Goal: Find specific page/section: Find specific page/section

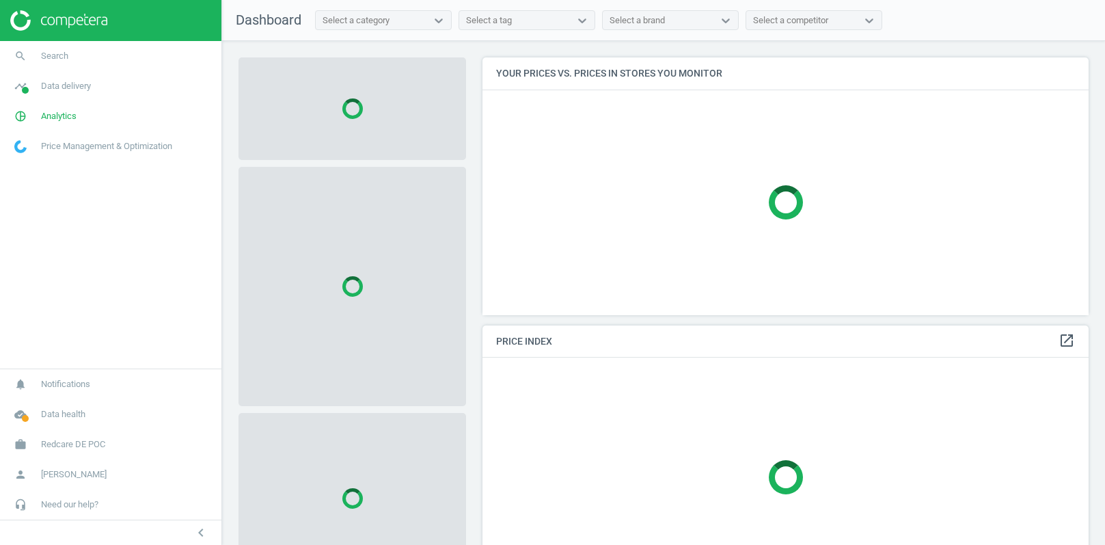
scroll to position [257, 607]
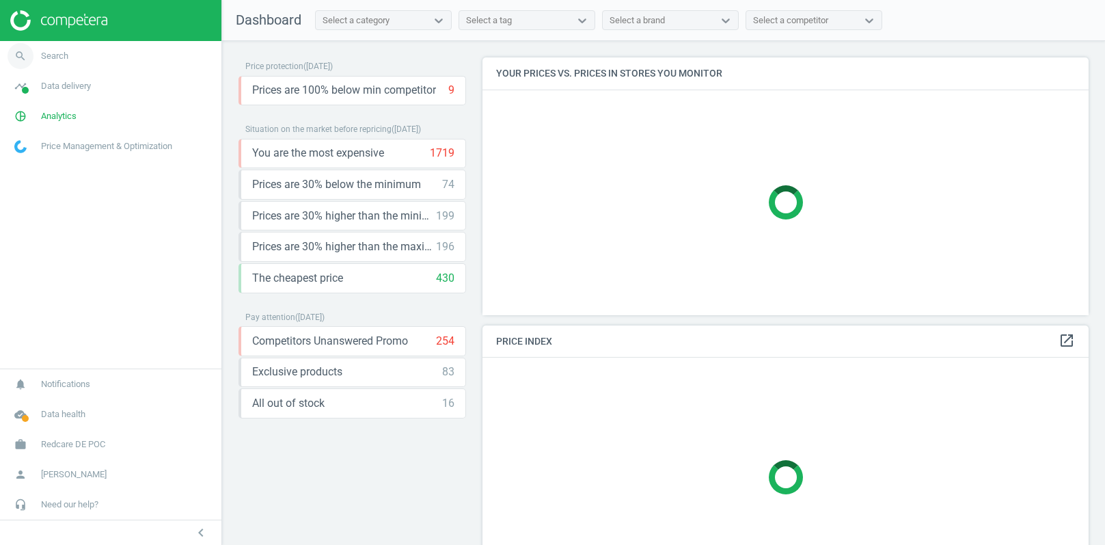
click at [64, 58] on span "Search" at bounding box center [54, 56] width 27 height 12
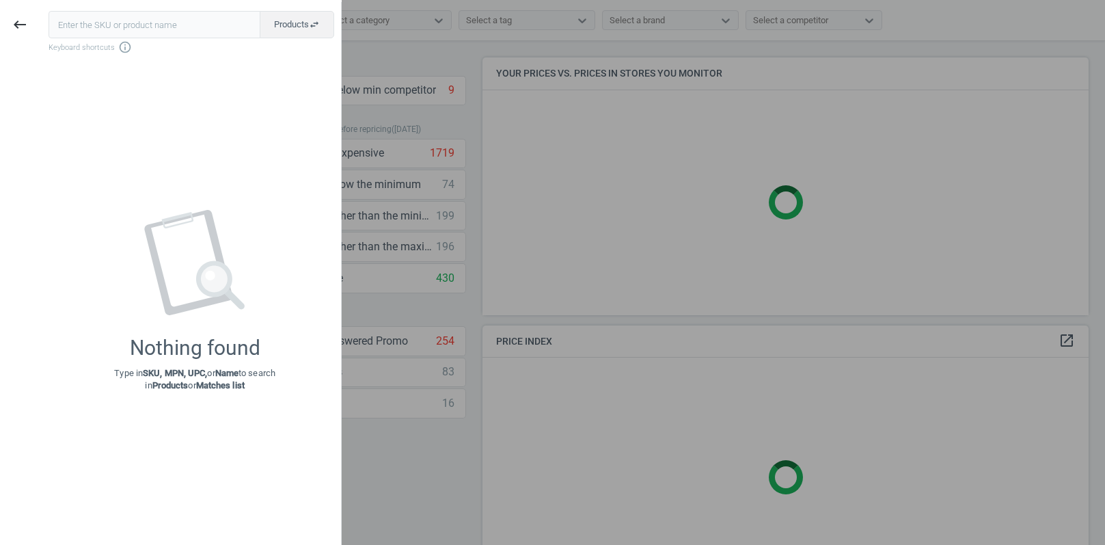
click at [91, 29] on input "text" at bounding box center [155, 24] width 212 height 27
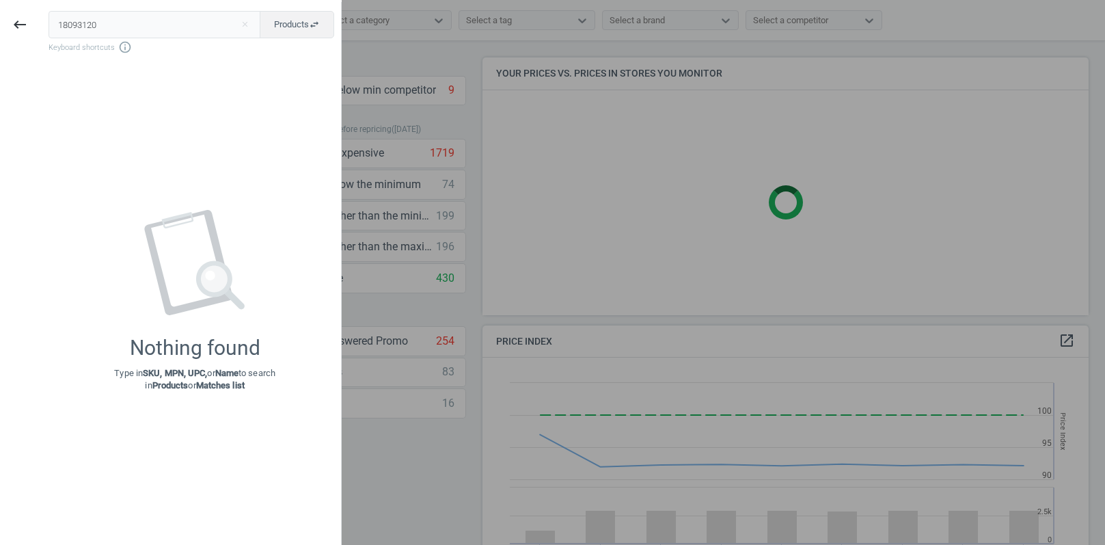
scroll to position [314, 607]
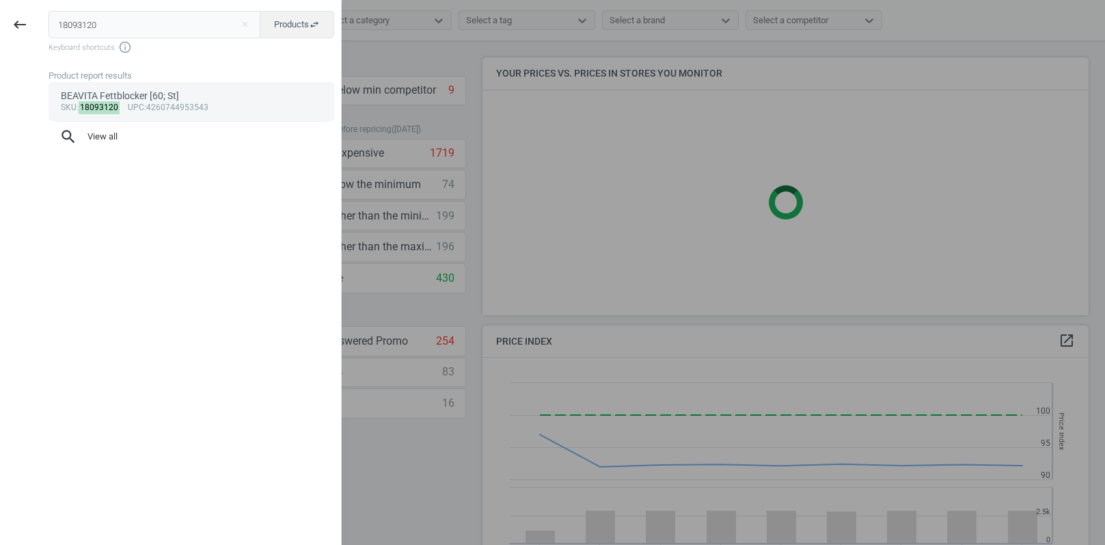
type input "18093120"
click at [181, 96] on div "BEAVITA Fettblocker [60; St]" at bounding box center [192, 96] width 262 height 13
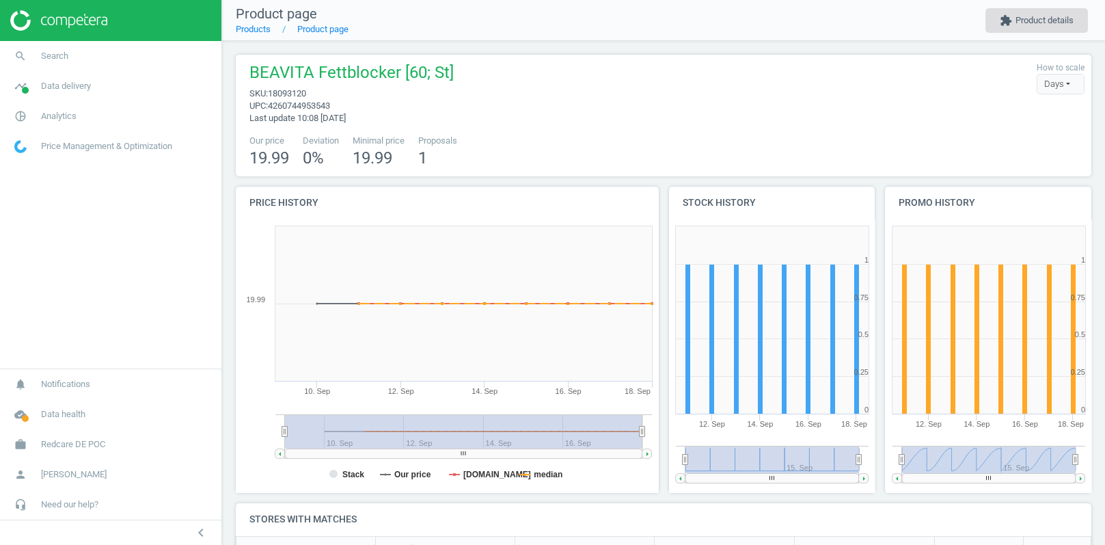
click at [1031, 20] on button "extension Product details" at bounding box center [1037, 20] width 103 height 25
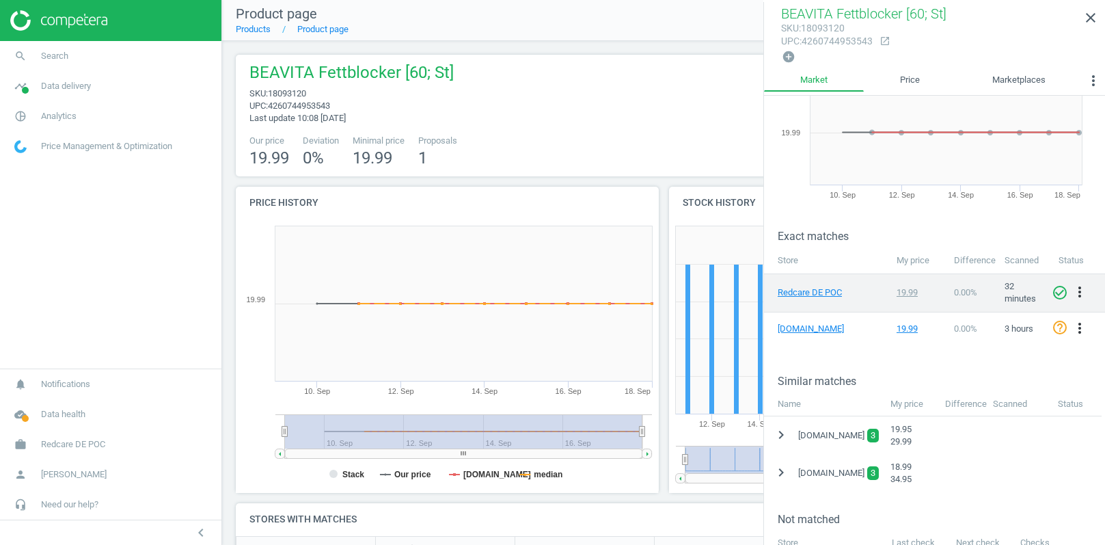
scroll to position [114, 0]
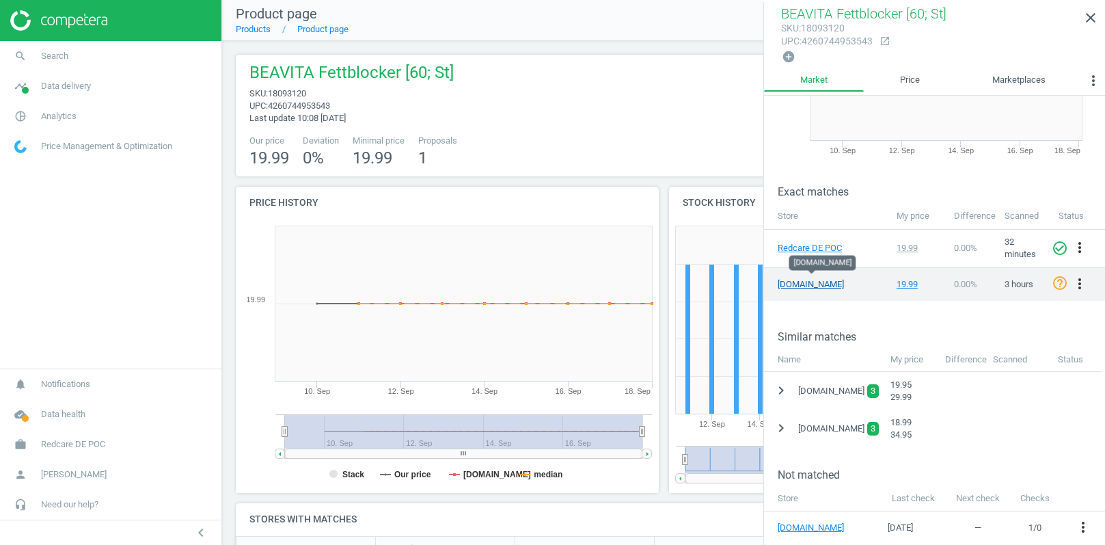
click at [800, 280] on link "[DOMAIN_NAME]" at bounding box center [812, 284] width 68 height 12
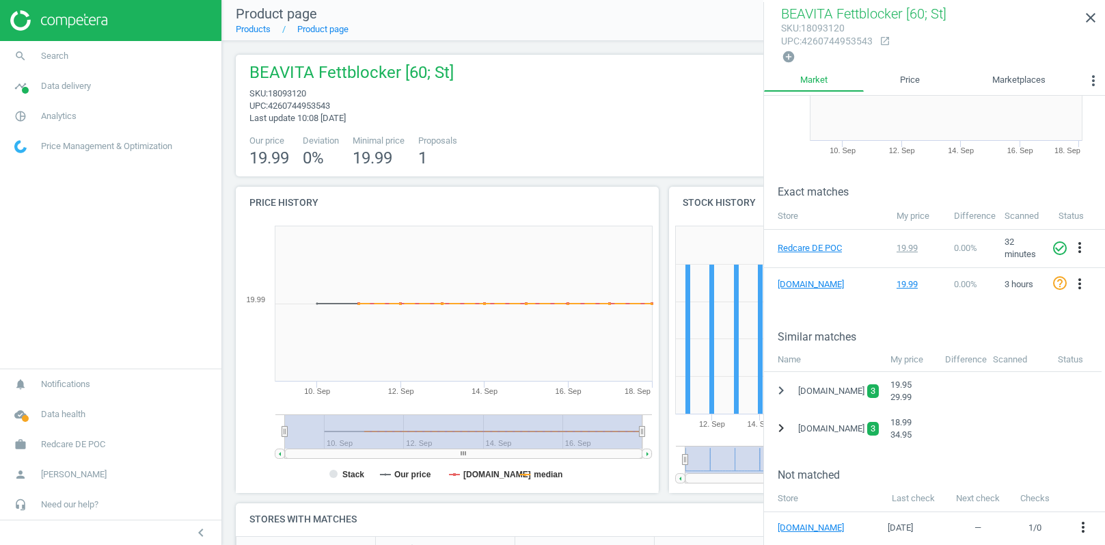
click at [782, 424] on icon "chevron_right" at bounding box center [781, 428] width 16 height 16
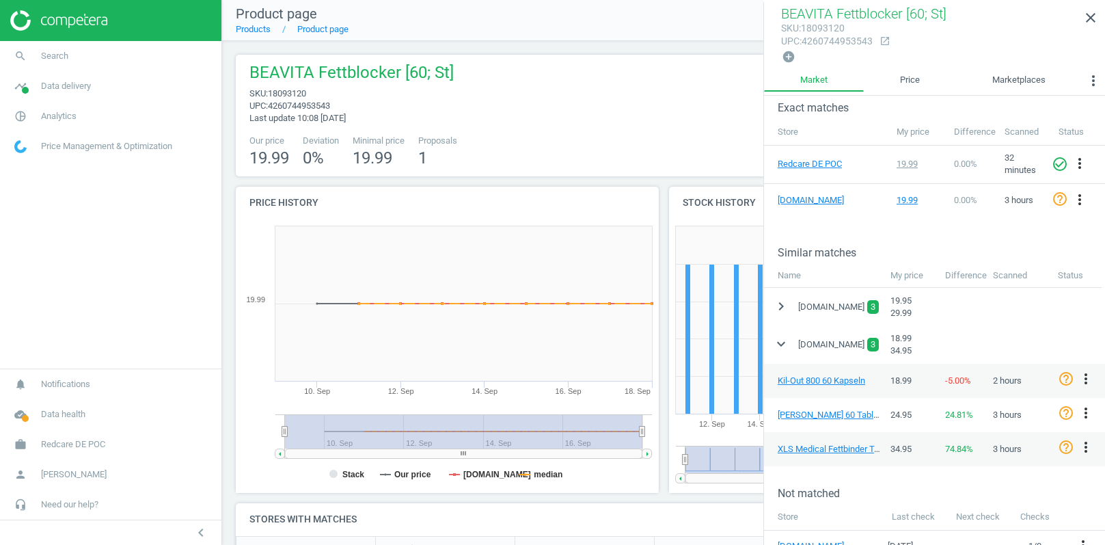
scroll to position [202, 0]
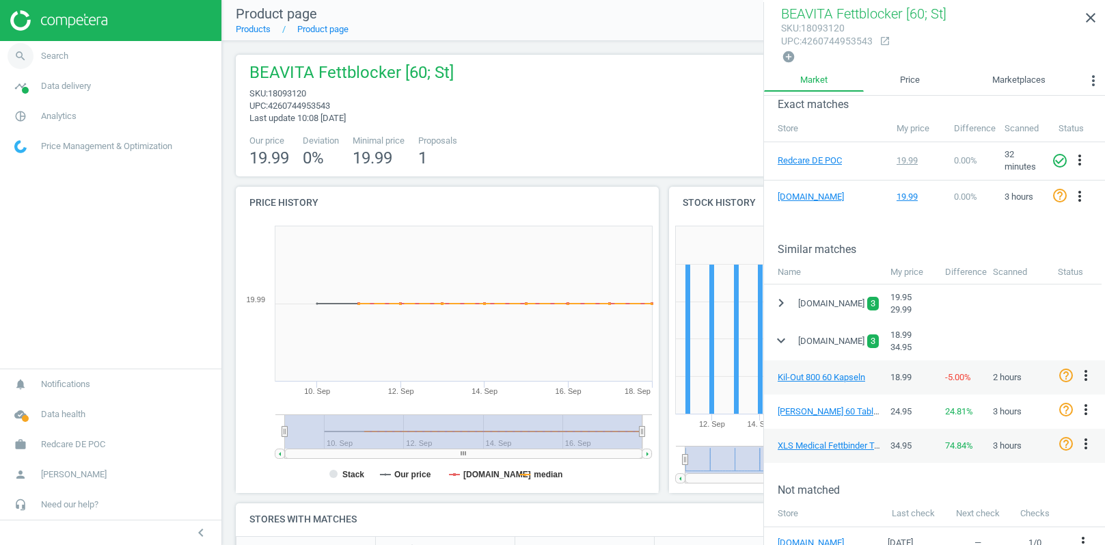
click at [49, 56] on span "Search" at bounding box center [54, 56] width 27 height 12
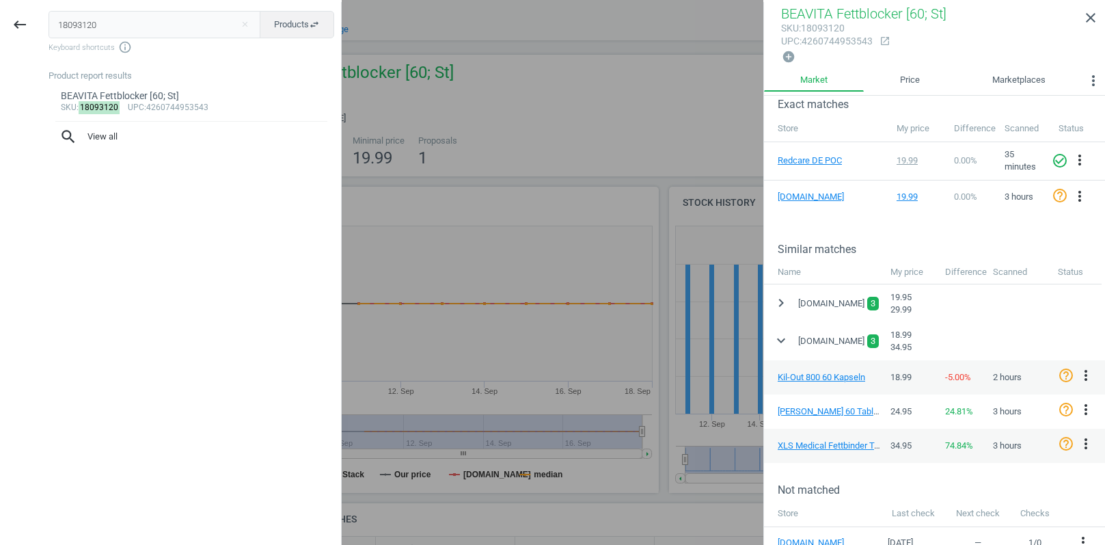
click at [99, 24] on input "18093120" at bounding box center [155, 24] width 213 height 27
type input "19342068"
click at [163, 100] on div "Redcare [PERSON_NAME] Plus Direkt [60; St]" at bounding box center [192, 96] width 262 height 13
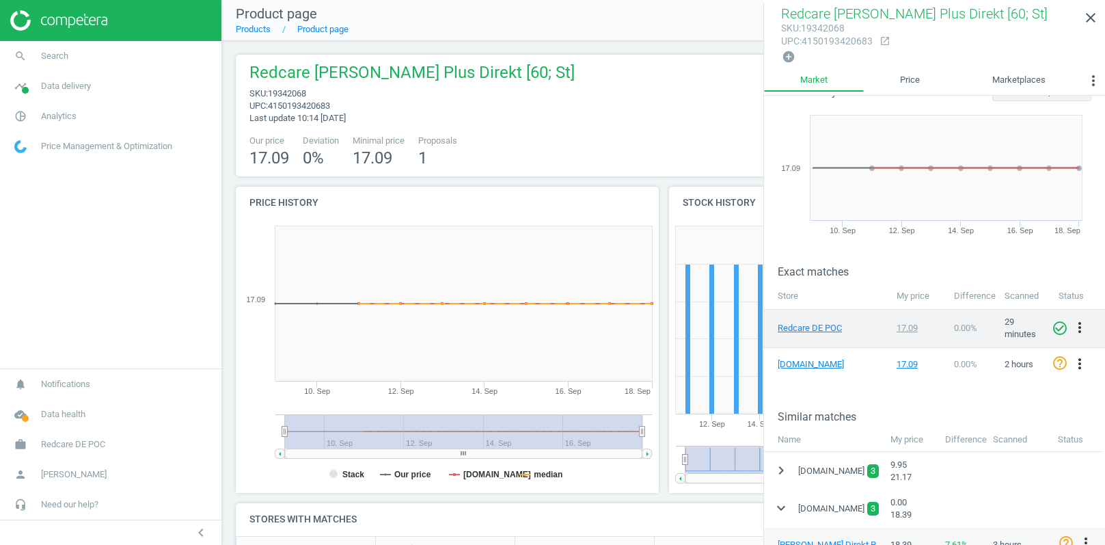
scroll to position [32, 0]
